Goal: Information Seeking & Learning: Learn about a topic

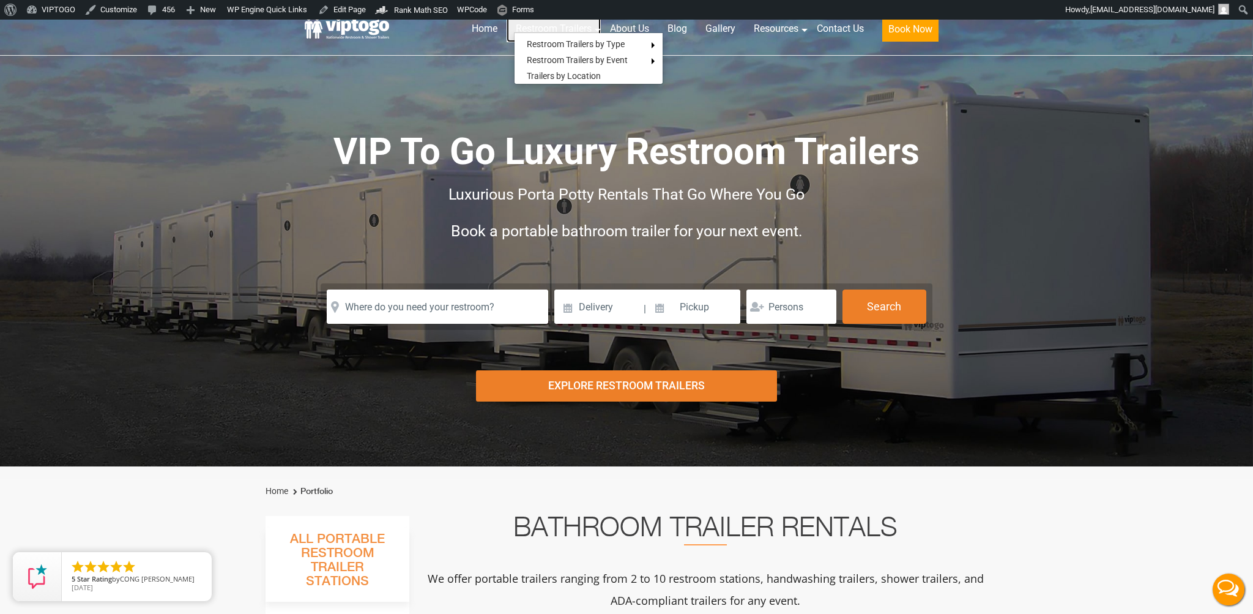
click at [562, 28] on link "Restroom Trailers" at bounding box center [554, 28] width 94 height 27
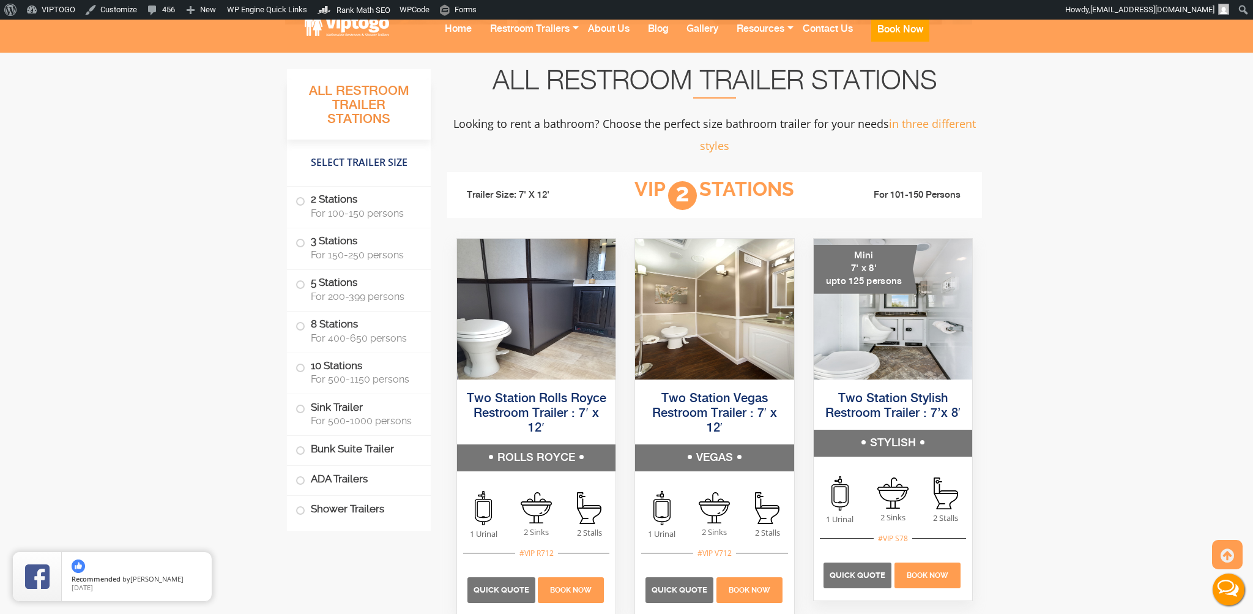
scroll to position [743, 0]
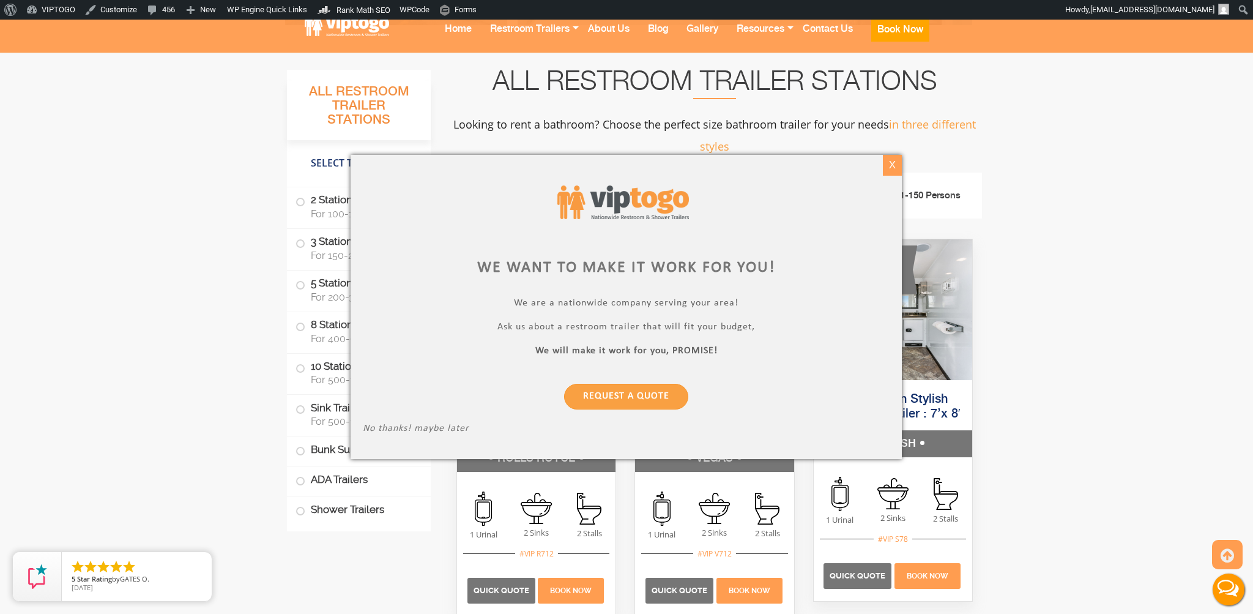
click at [891, 162] on div "X" at bounding box center [892, 165] width 19 height 21
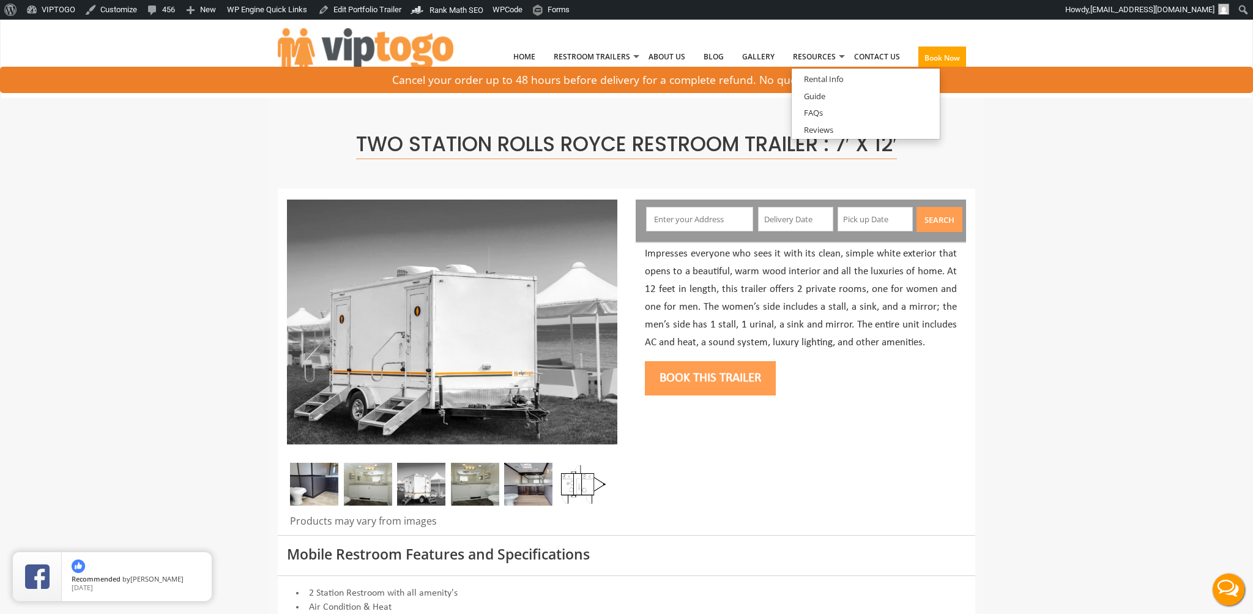
click at [650, 437] on div at bounding box center [626, 362] width 697 height 346
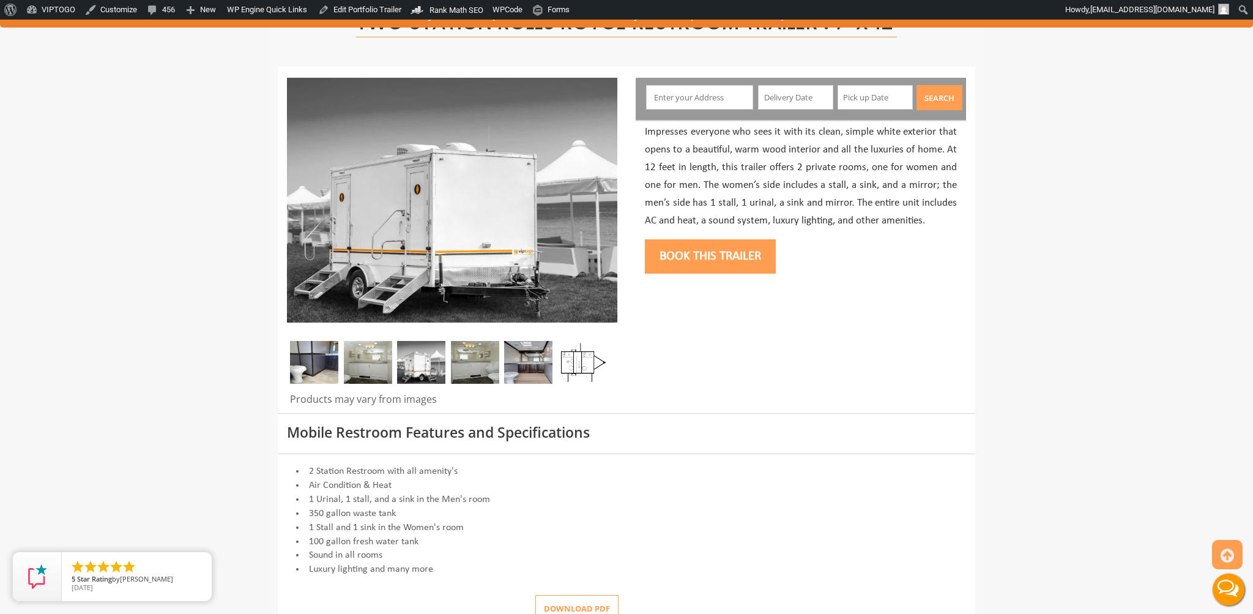
scroll to position [122, 0]
drag, startPoint x: 581, startPoint y: 285, endPoint x: 606, endPoint y: 285, distance: 25.7
